Goal: Task Accomplishment & Management: Manage account settings

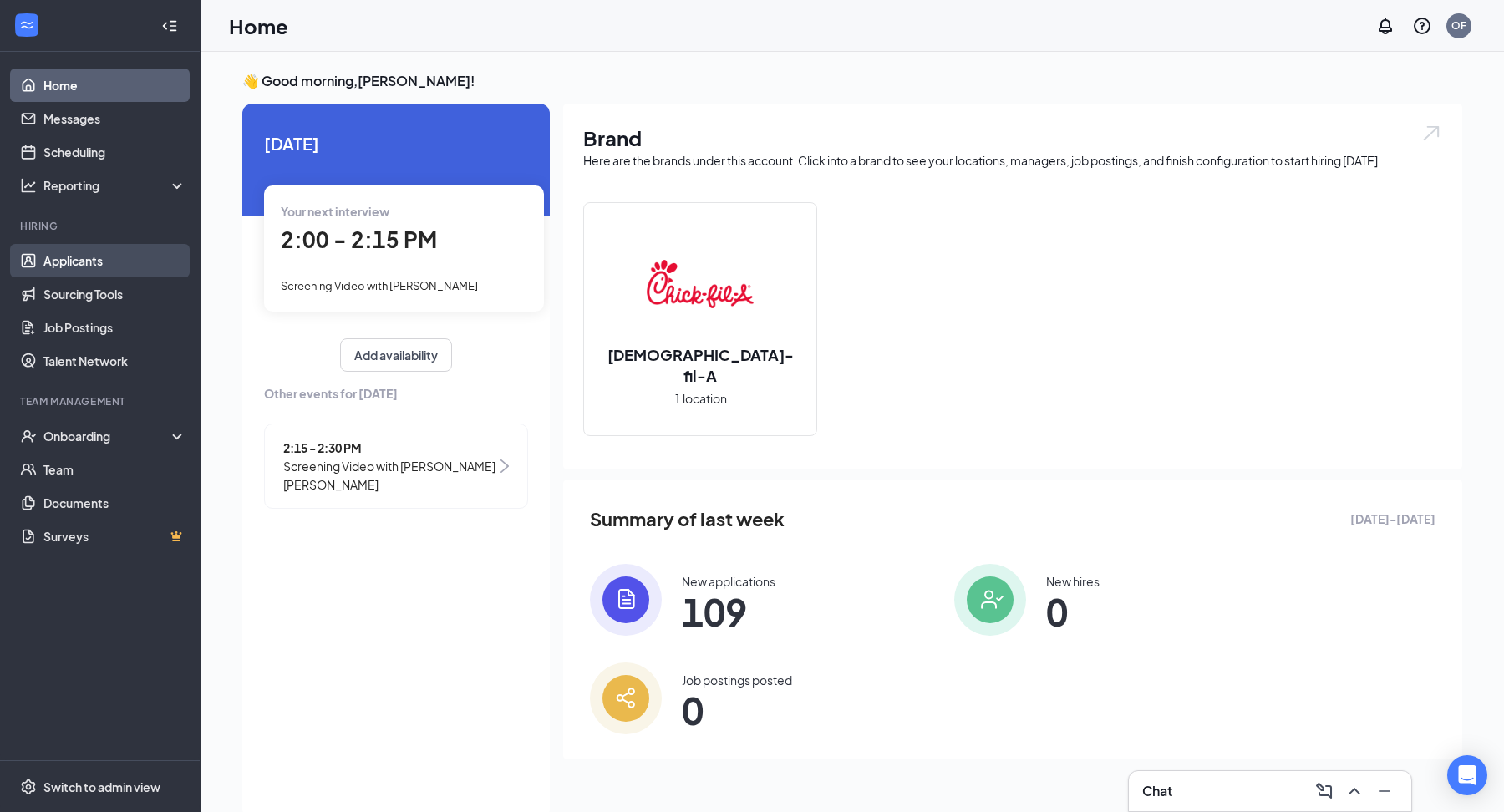
click at [113, 256] on link "Applicants" at bounding box center [114, 260] width 143 height 34
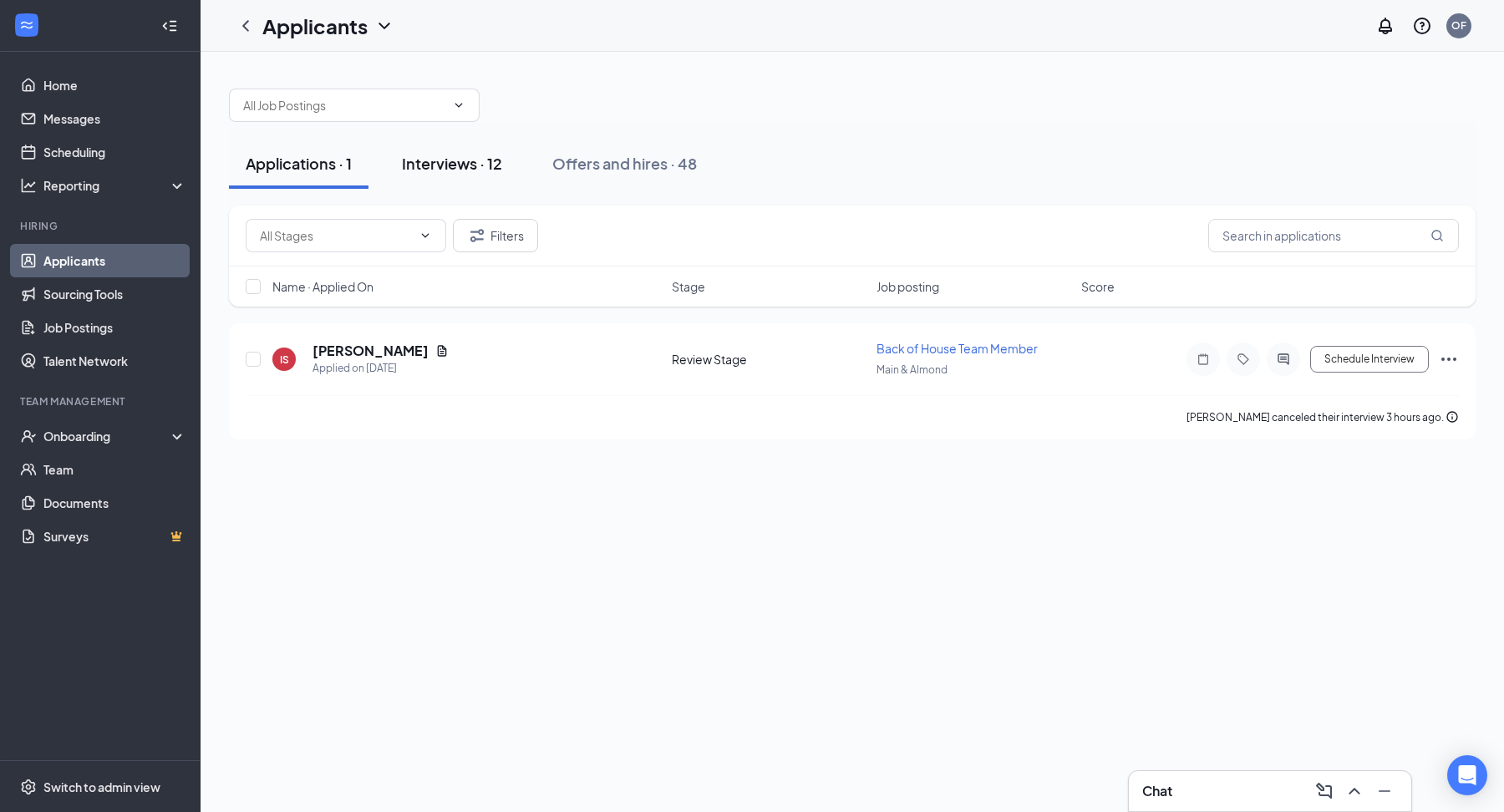
click at [465, 181] on button "Interviews · 12" at bounding box center [451, 163] width 133 height 50
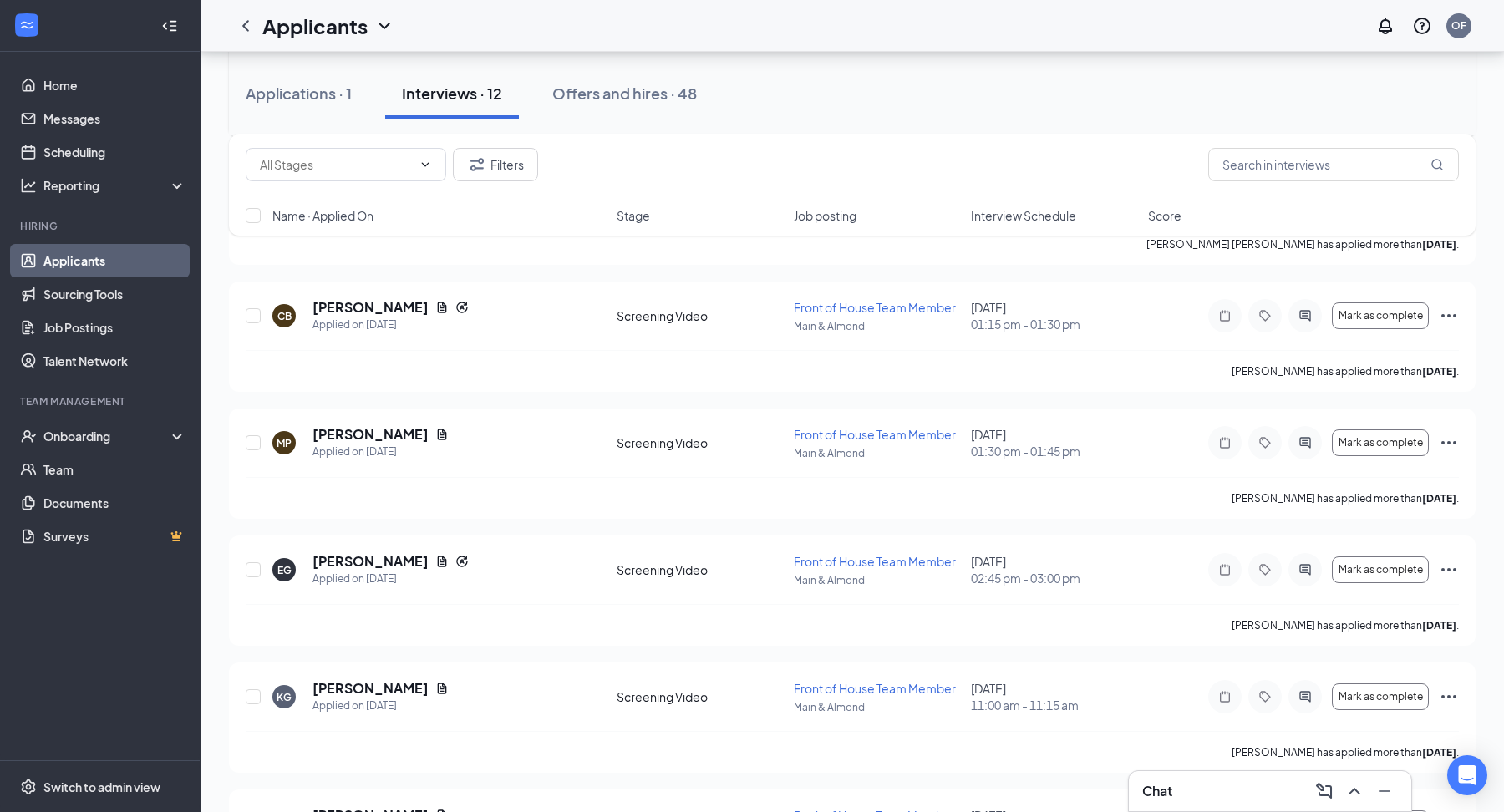
scroll to position [1032, 0]
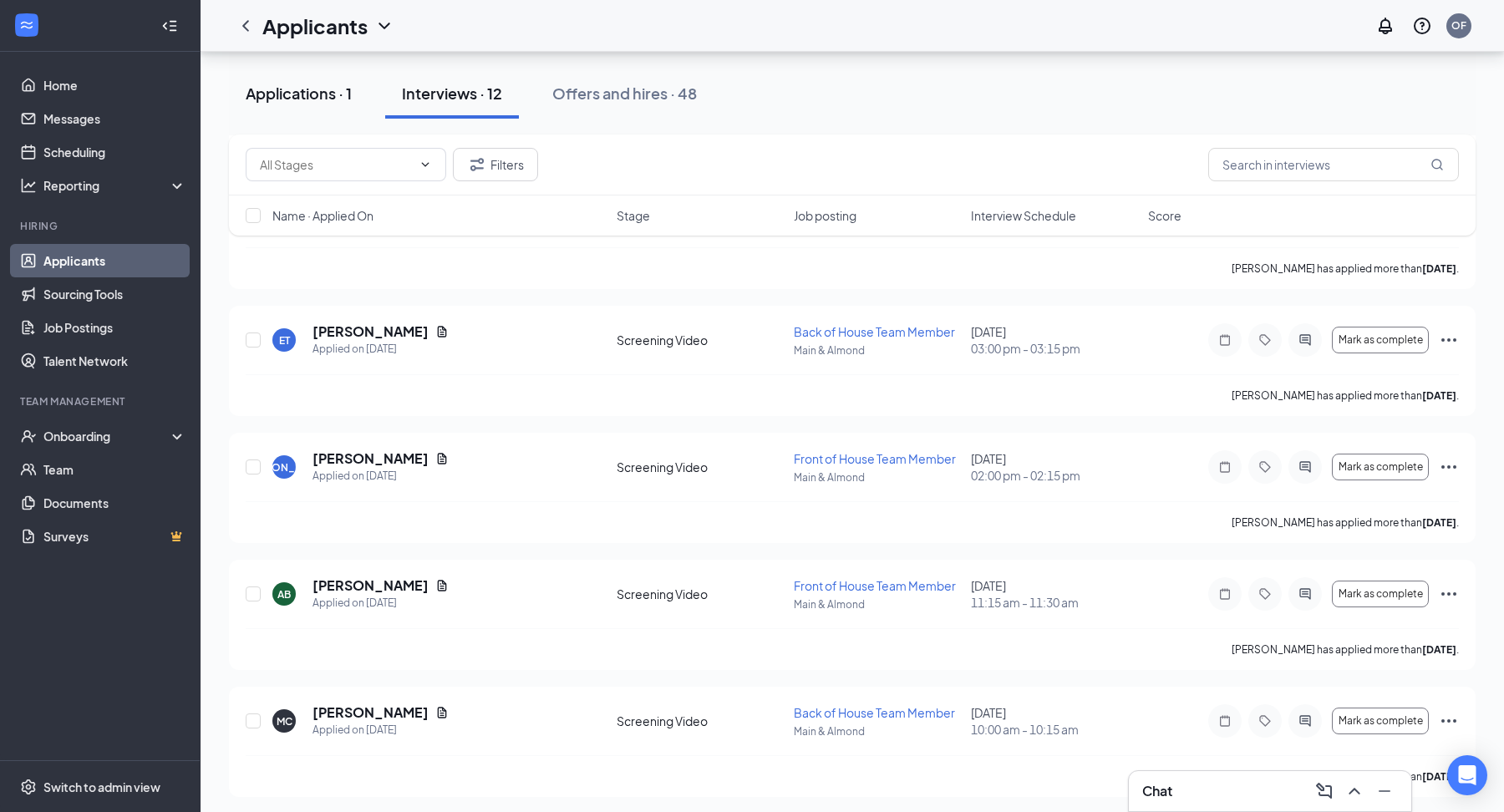
click at [322, 111] on button "Applications · 1" at bounding box center [299, 93] width 140 height 50
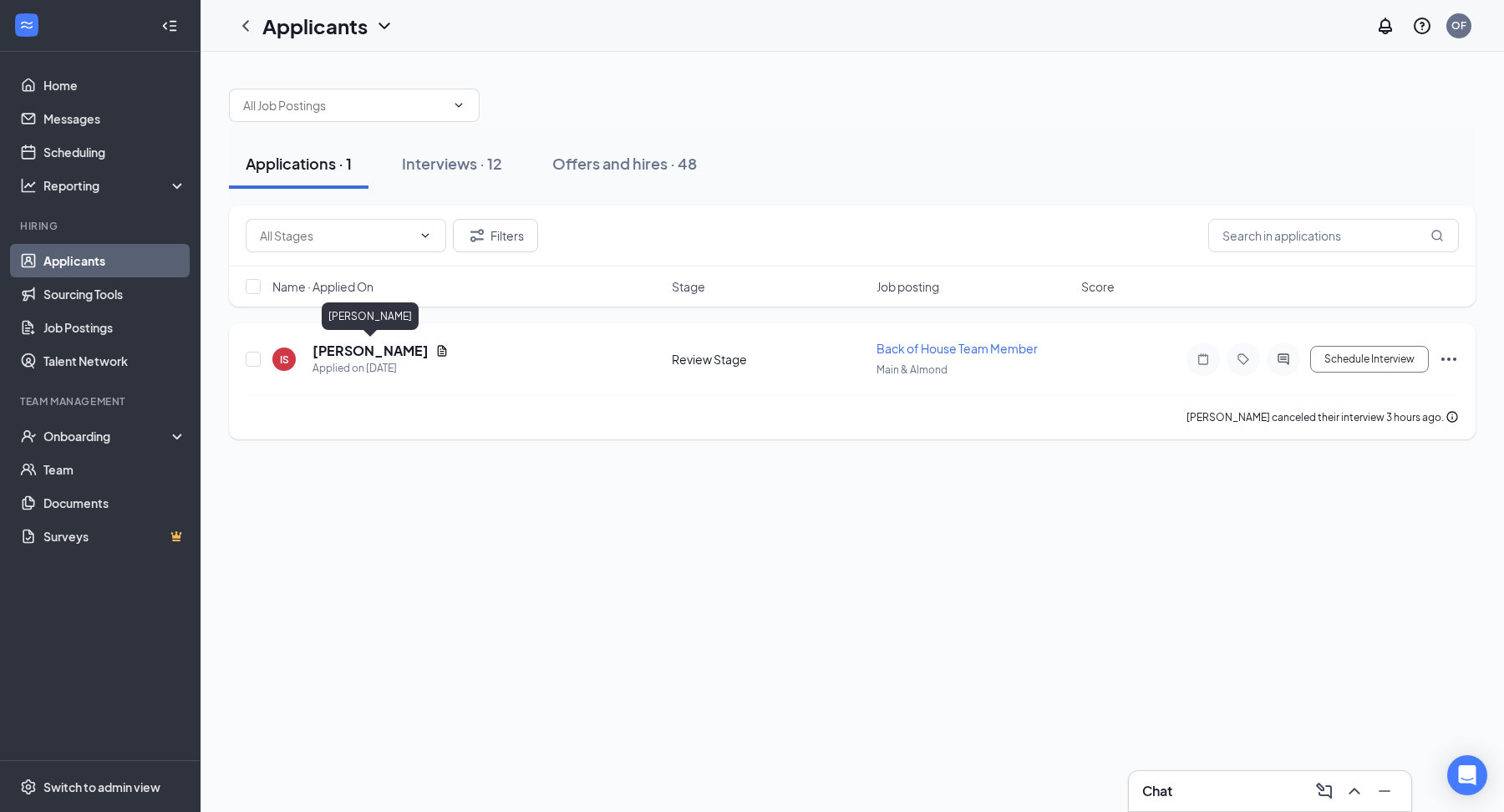
click at [357, 357] on h5 "[PERSON_NAME]" at bounding box center [370, 351] width 116 height 18
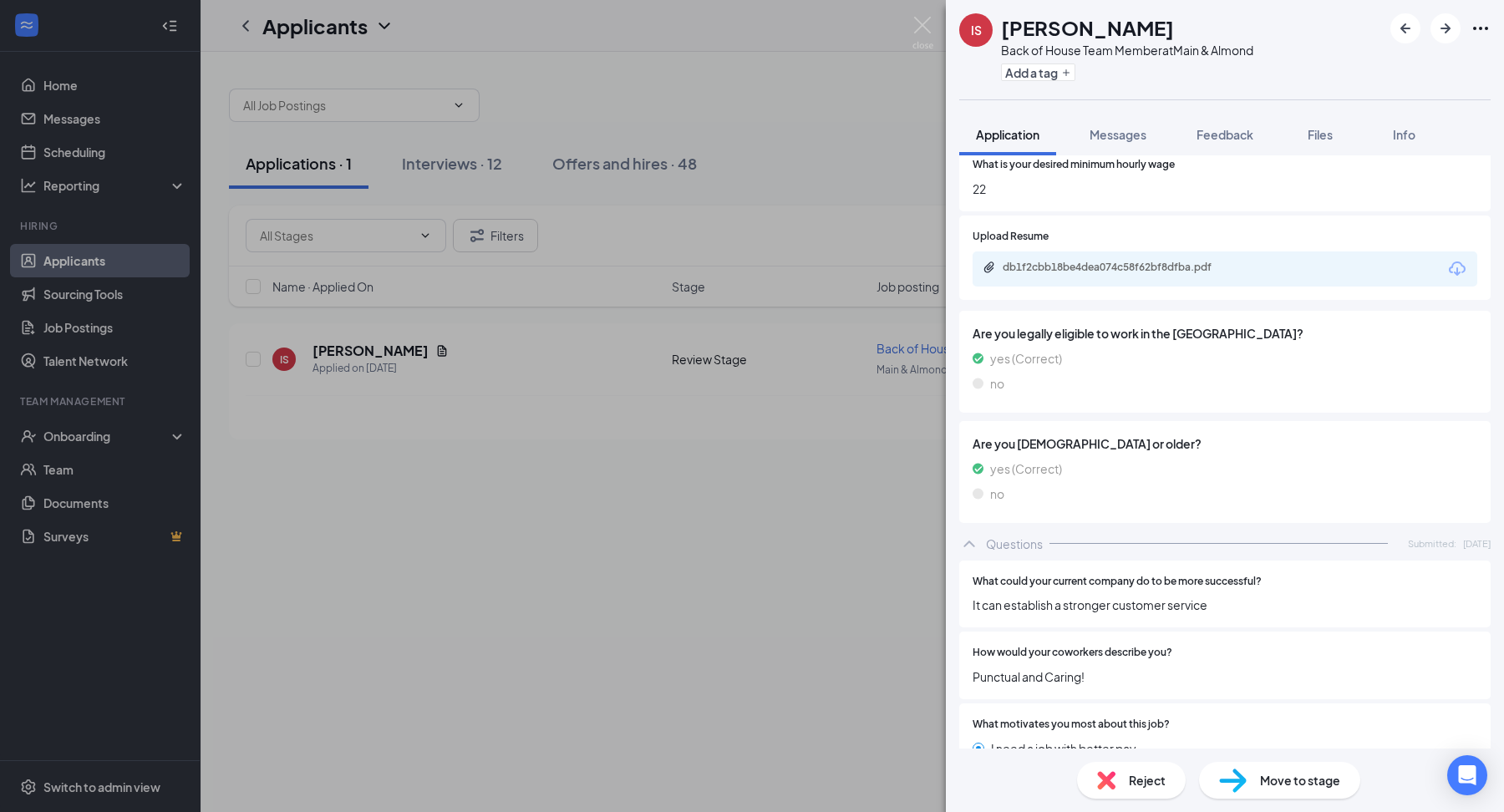
scroll to position [964, 0]
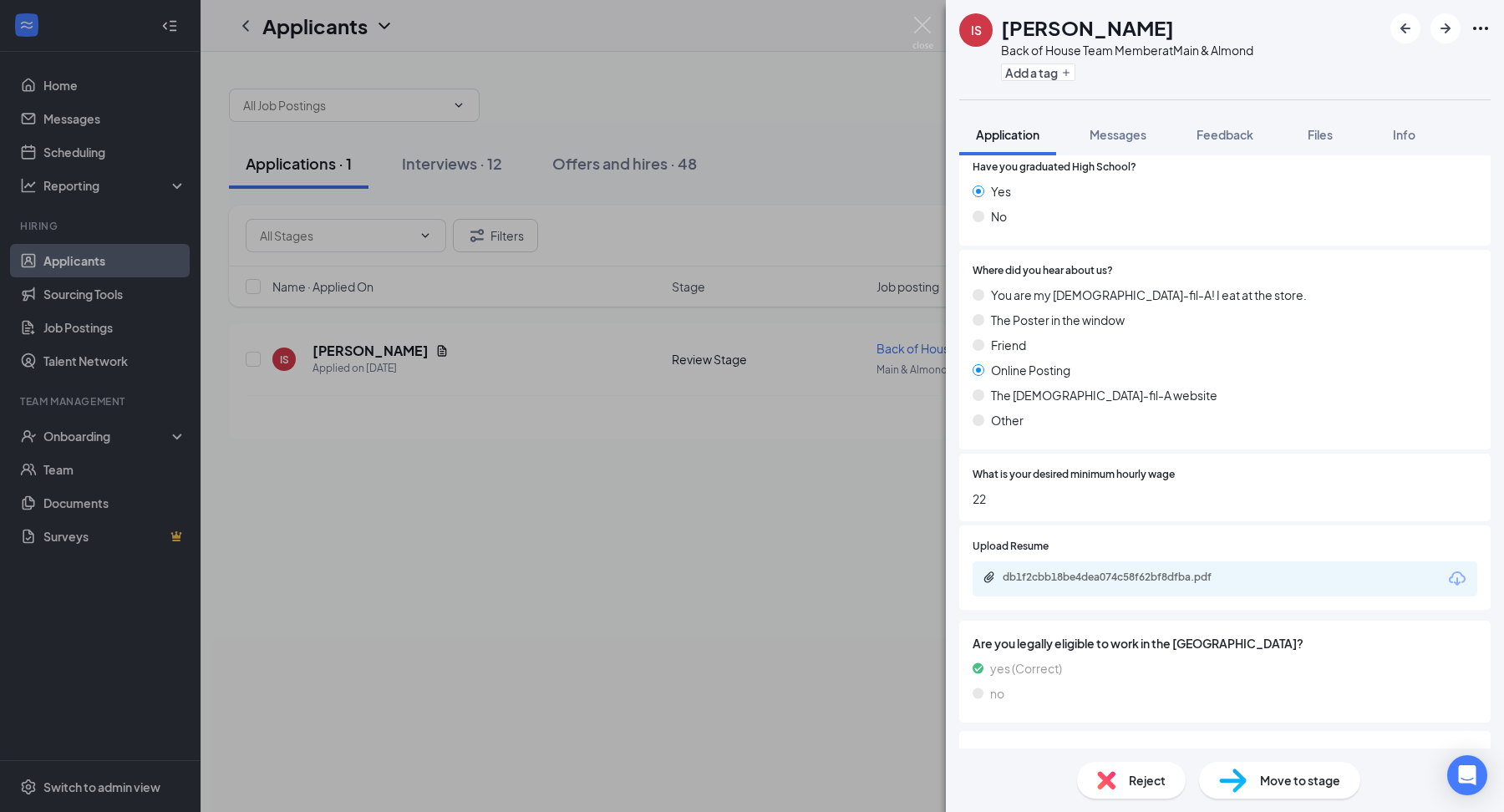
click at [764, 521] on div "IS [PERSON_NAME] Back of House Team Member at Main & Almond Add a tag Applicati…" at bounding box center [752, 406] width 1504 height 812
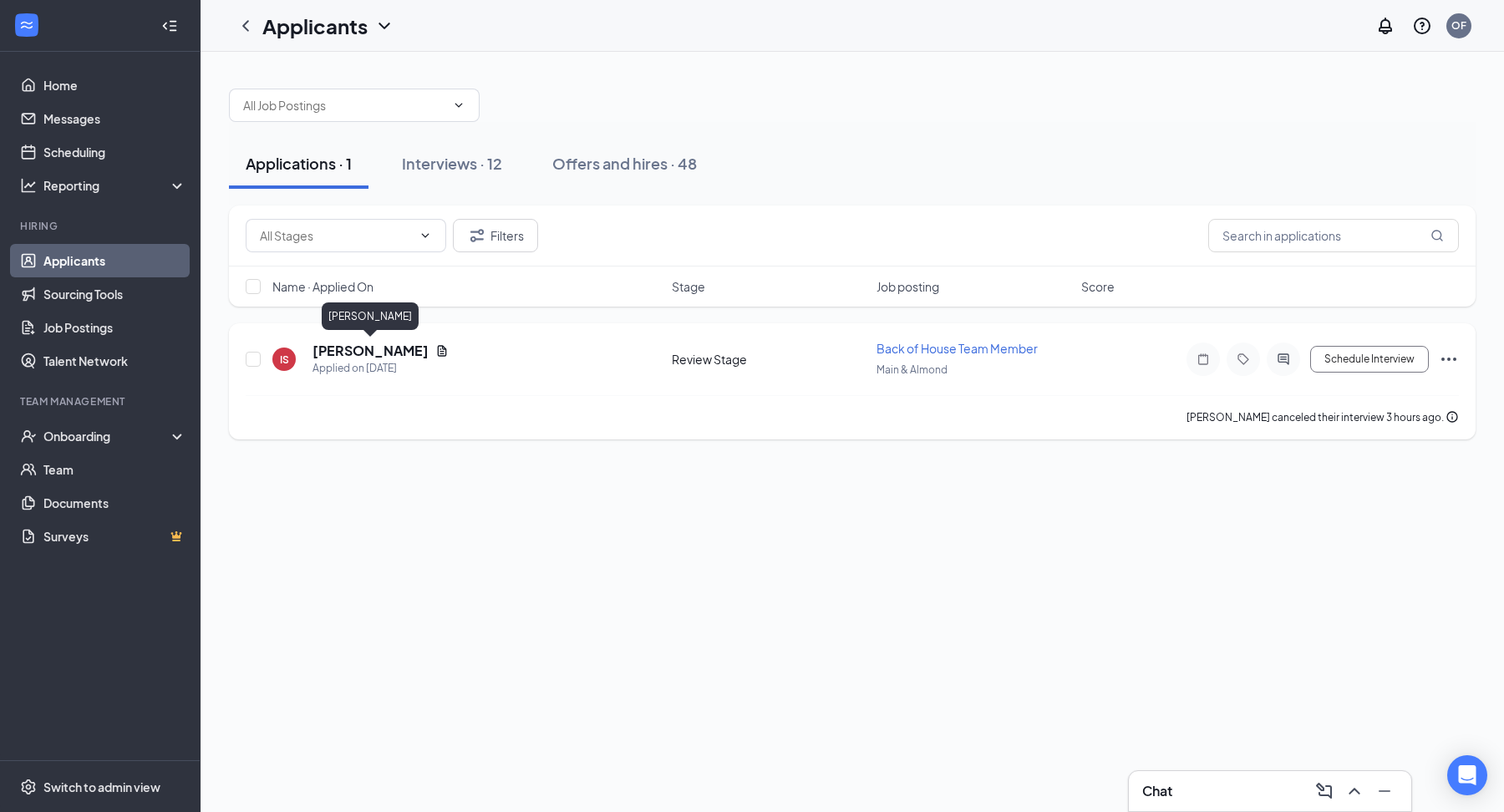
click at [347, 342] on h5 "[PERSON_NAME]" at bounding box center [370, 351] width 116 height 18
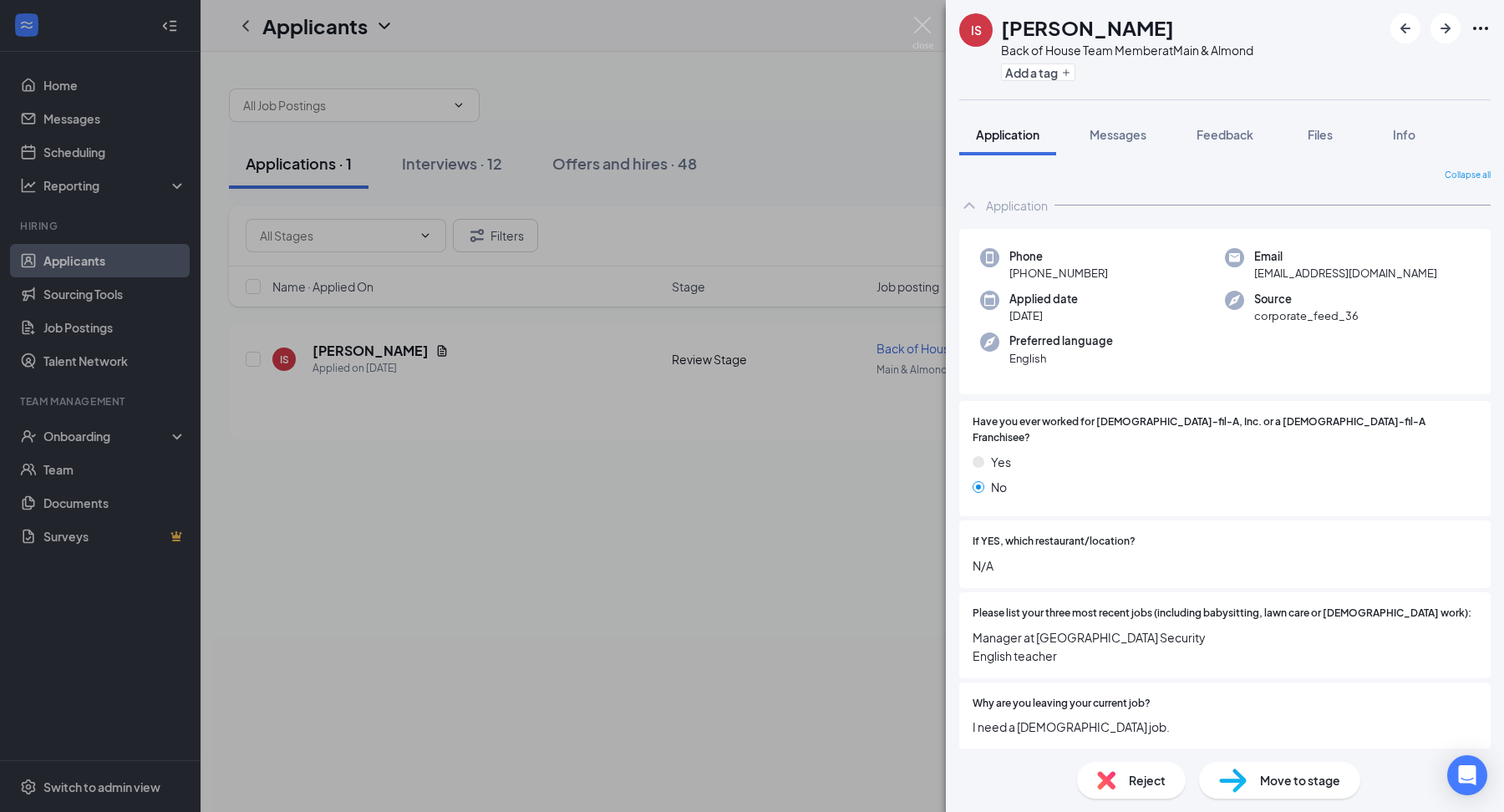
click at [934, 12] on div "IS [PERSON_NAME] Back of House Team Member at Main & Almond Add a tag Applicati…" at bounding box center [752, 406] width 1504 height 812
